Goal: Navigation & Orientation: Find specific page/section

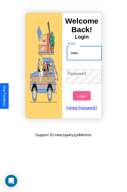
click at [85, 53] on input "Email" at bounding box center [84, 53] width 35 height 14
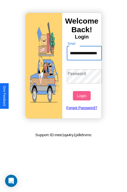
scroll to position [0, 18]
type input "**********"
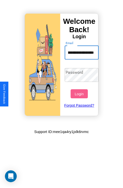
scroll to position [0, 0]
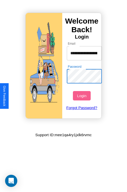
click at [82, 96] on button "Login" at bounding box center [82, 95] width 18 height 9
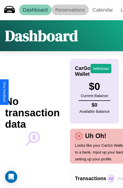
click at [70, 10] on link "Reservations" at bounding box center [70, 10] width 37 height 11
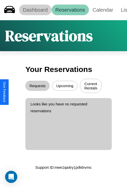
click at [35, 10] on link "Dashboard" at bounding box center [35, 10] width 32 height 11
